Goal: Information Seeking & Learning: Find specific fact

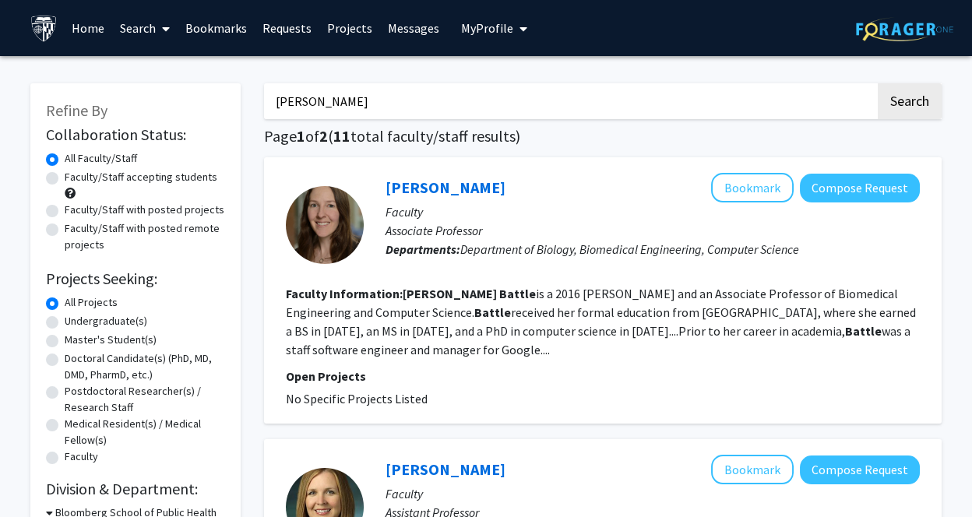
drag, startPoint x: 373, startPoint y: 96, endPoint x: 213, endPoint y: 97, distance: 160.5
click at [878, 83] on button "Search" at bounding box center [910, 101] width 64 height 36
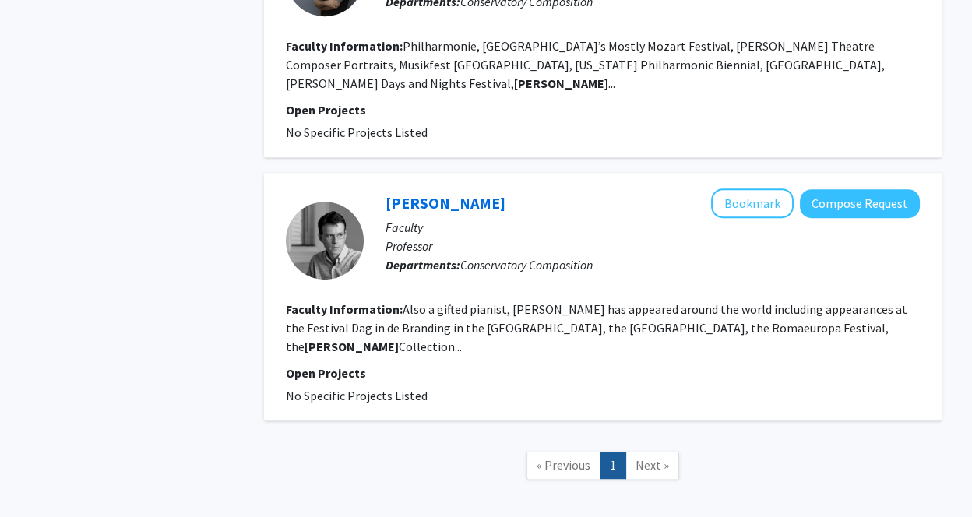
click at [648, 457] on span "Next »" at bounding box center [653, 465] width 34 height 16
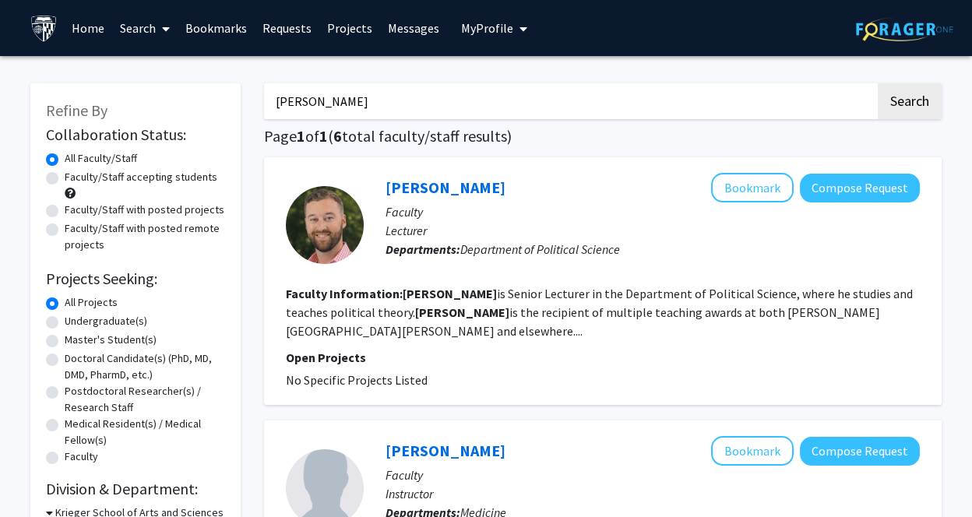
click at [278, 98] on input "[PERSON_NAME]" at bounding box center [570, 101] width 612 height 36
click at [878, 83] on button "Search" at bounding box center [910, 101] width 64 height 36
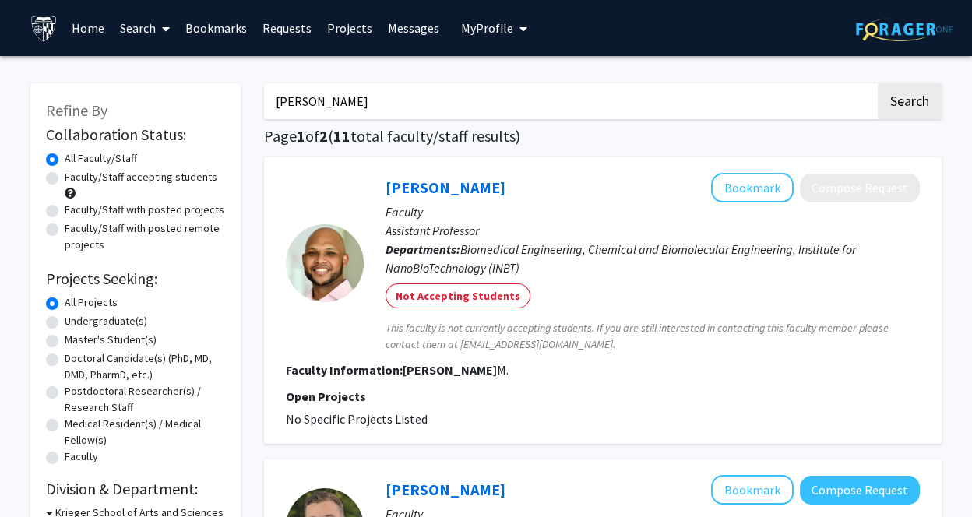
click at [414, 106] on input "[PERSON_NAME]" at bounding box center [570, 101] width 612 height 36
type input "[PERSON_NAME]"
click at [878, 83] on button "Search" at bounding box center [910, 101] width 64 height 36
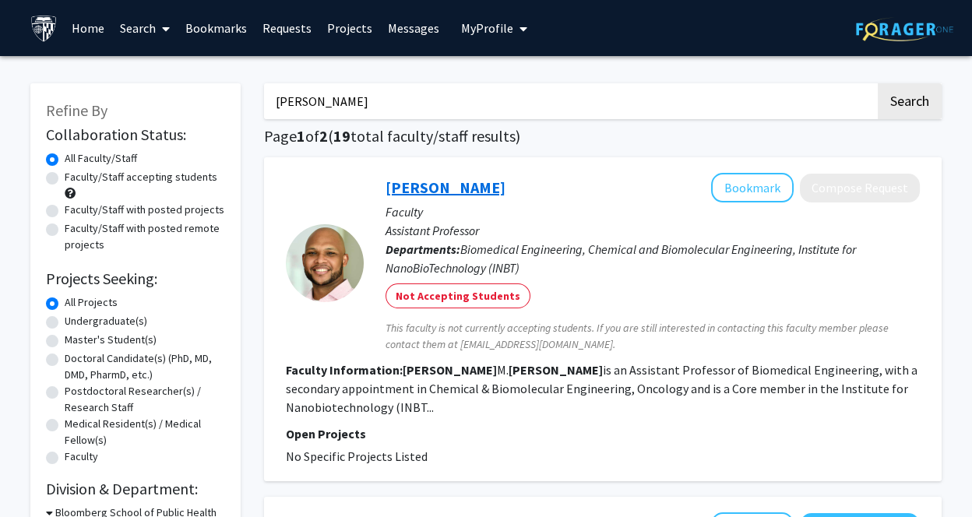
click at [436, 192] on link "[PERSON_NAME]" at bounding box center [446, 187] width 120 height 19
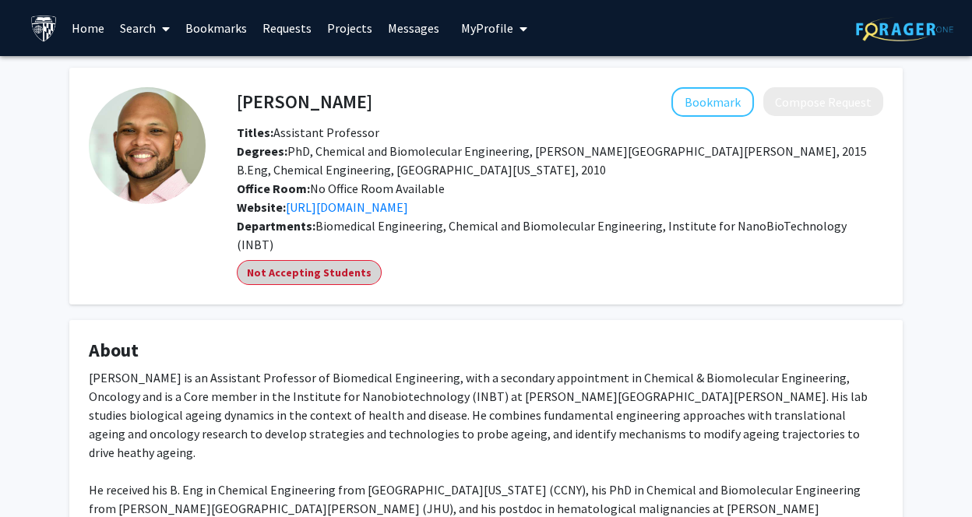
click at [298, 260] on mat-chip "Not Accepting Students" at bounding box center [309, 272] width 145 height 25
